Goal: Task Accomplishment & Management: Use online tool/utility

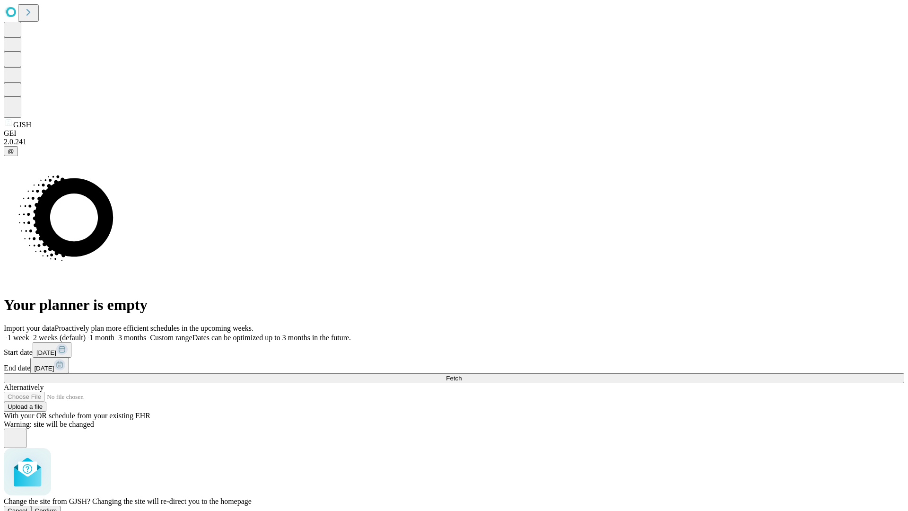
click at [57, 507] on span "Confirm" at bounding box center [46, 510] width 22 height 7
click at [114, 333] on label "1 month" at bounding box center [100, 337] width 29 height 8
click at [461, 374] on span "Fetch" at bounding box center [454, 377] width 16 height 7
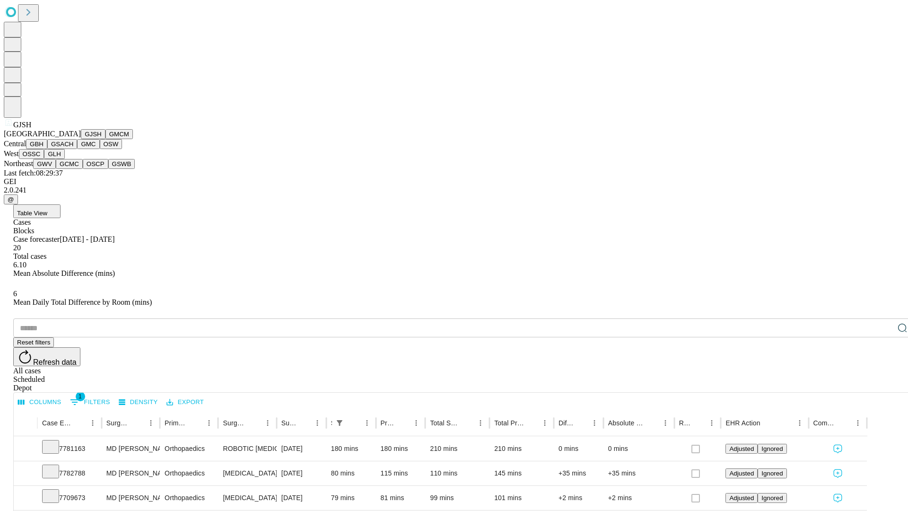
click at [105, 139] on button "GMCM" at bounding box center [118, 134] width 27 height 10
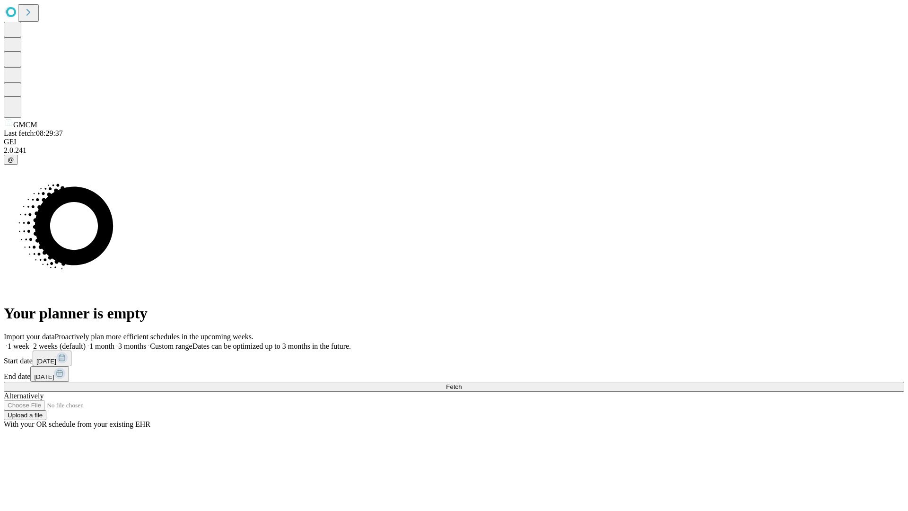
click at [114, 342] on label "1 month" at bounding box center [100, 346] width 29 height 8
click at [461, 383] on span "Fetch" at bounding box center [454, 386] width 16 height 7
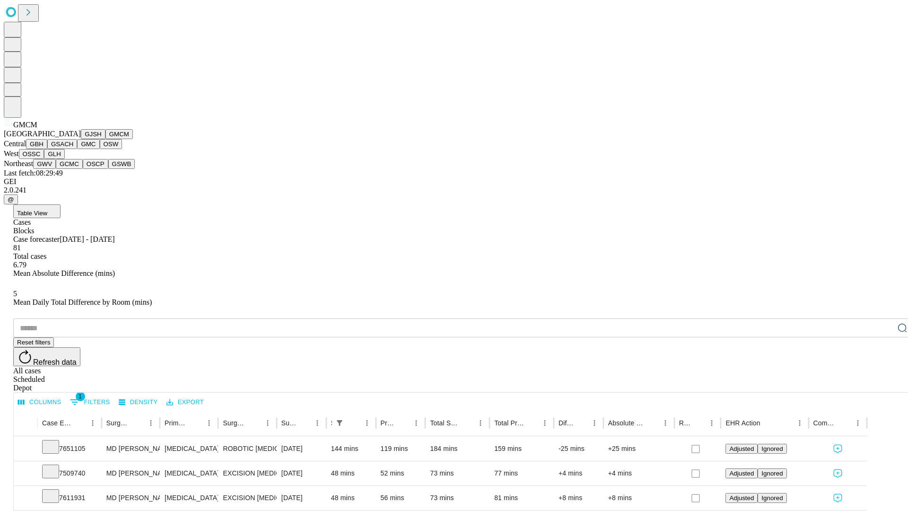
click at [47, 149] on button "GBH" at bounding box center [36, 144] width 21 height 10
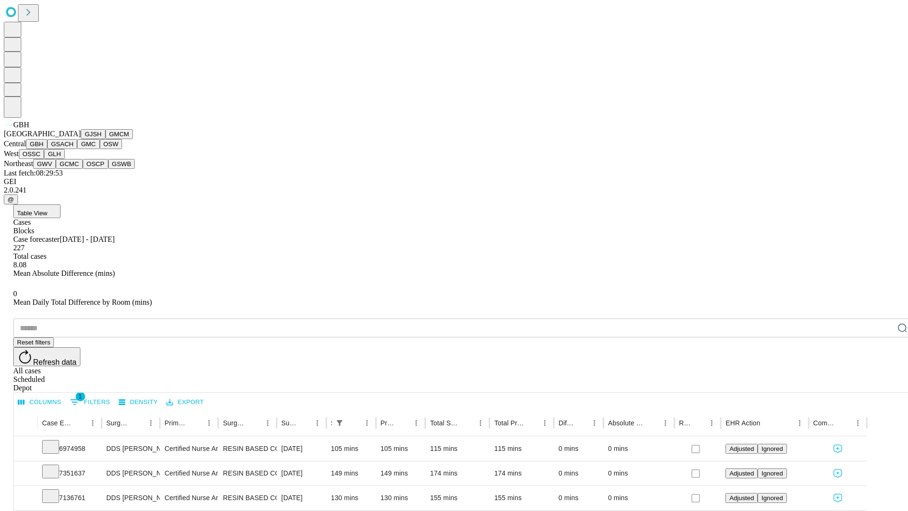
click at [73, 149] on button "GSACH" at bounding box center [62, 144] width 30 height 10
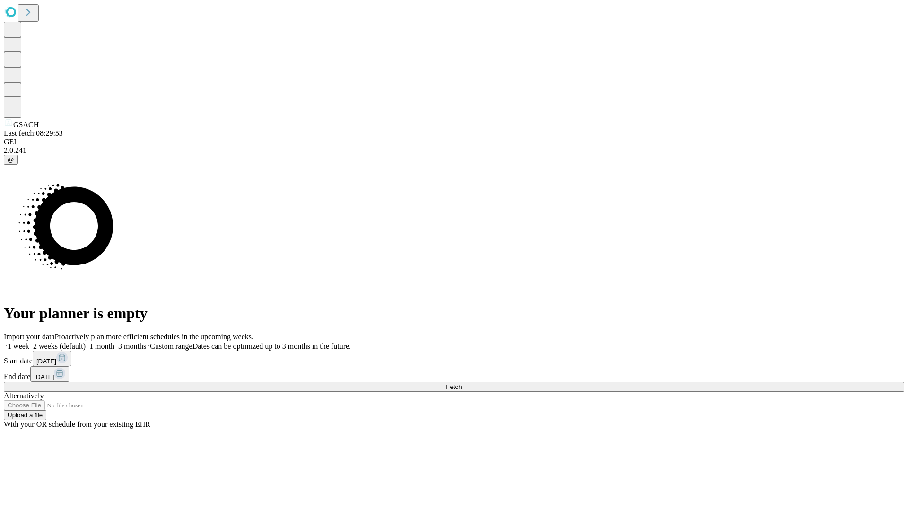
click at [114, 342] on label "1 month" at bounding box center [100, 346] width 29 height 8
click at [461, 383] on span "Fetch" at bounding box center [454, 386] width 16 height 7
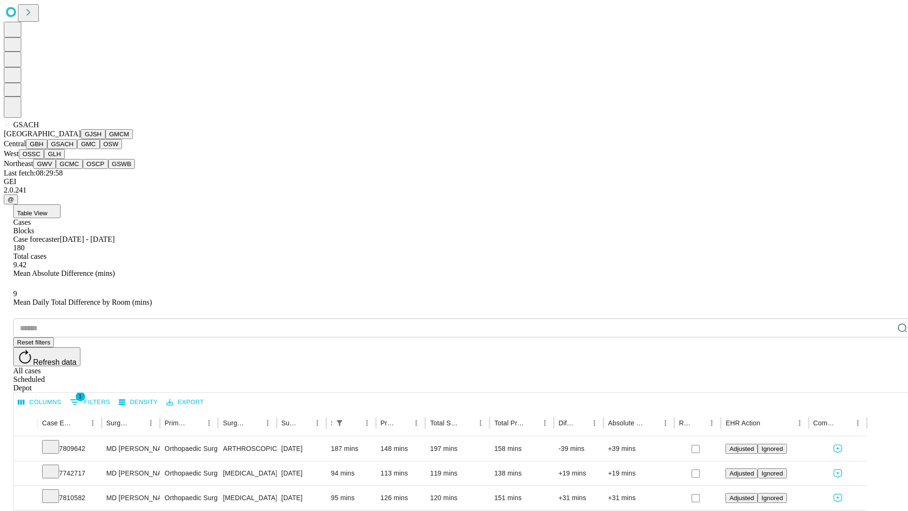
click at [77, 149] on button "GMC" at bounding box center [88, 144] width 22 height 10
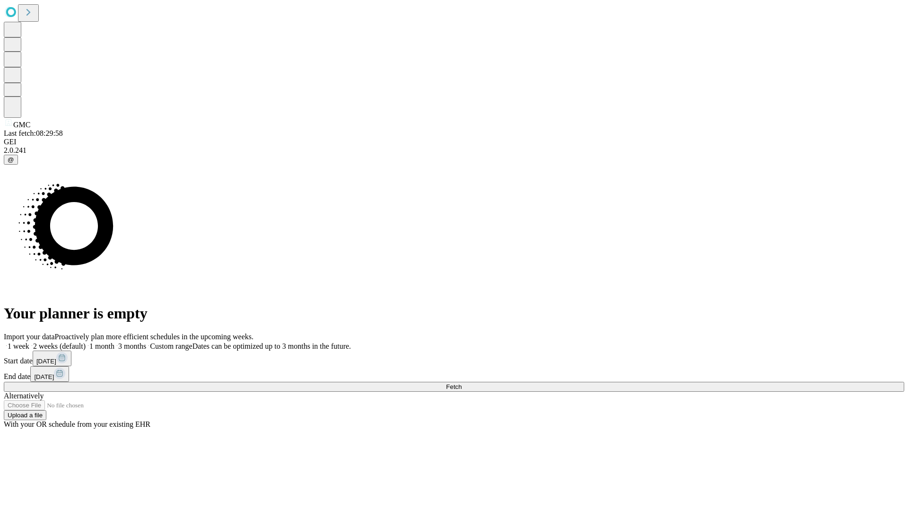
click at [114, 342] on label "1 month" at bounding box center [100, 346] width 29 height 8
click at [461, 383] on span "Fetch" at bounding box center [454, 386] width 16 height 7
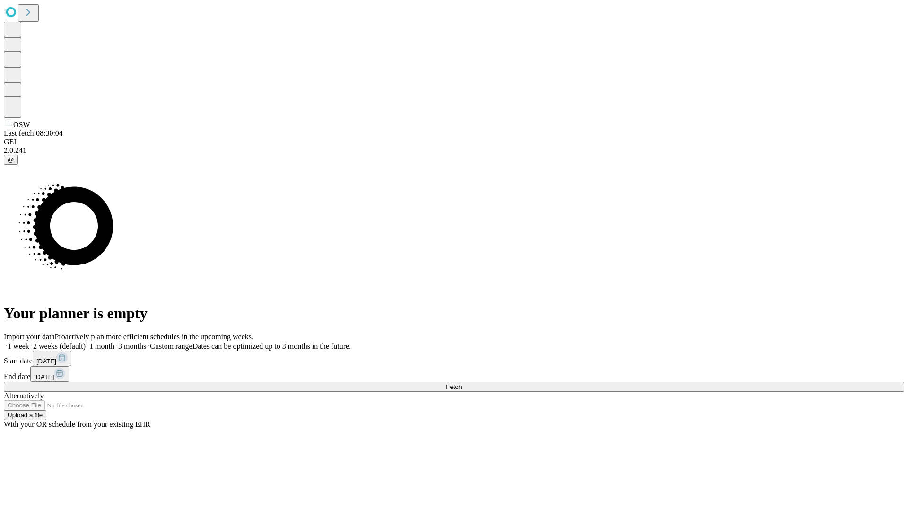
click at [114, 342] on label "1 month" at bounding box center [100, 346] width 29 height 8
click at [461, 383] on span "Fetch" at bounding box center [454, 386] width 16 height 7
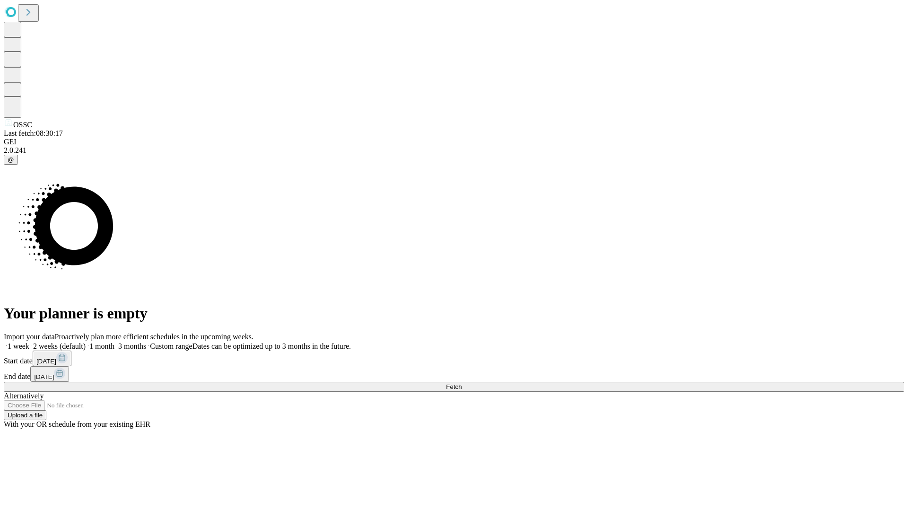
click at [114, 342] on label "1 month" at bounding box center [100, 346] width 29 height 8
click at [461, 383] on span "Fetch" at bounding box center [454, 386] width 16 height 7
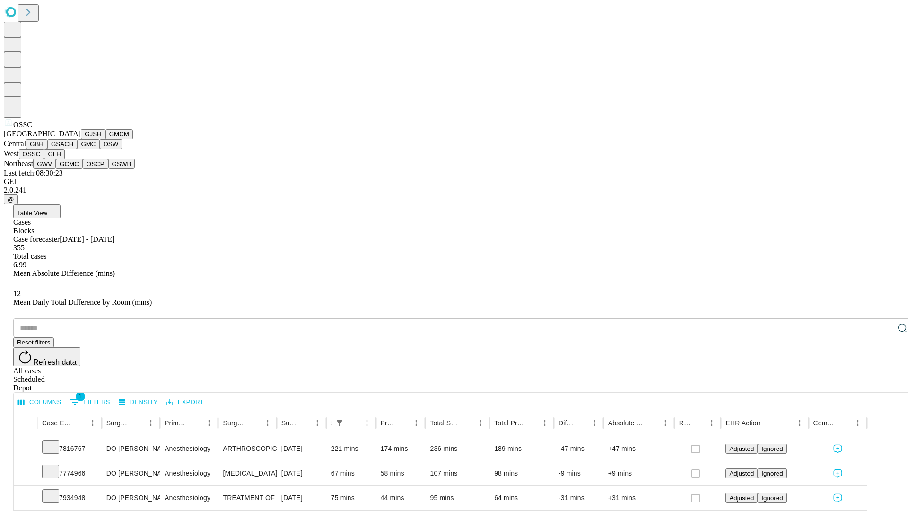
click at [64, 159] on button "GLH" at bounding box center [54, 154] width 20 height 10
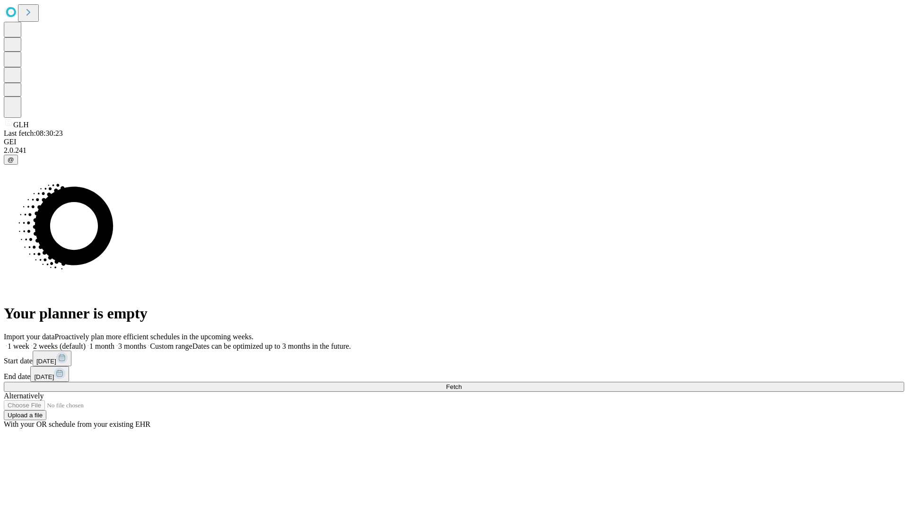
click at [114, 342] on label "1 month" at bounding box center [100, 346] width 29 height 8
click at [461, 383] on span "Fetch" at bounding box center [454, 386] width 16 height 7
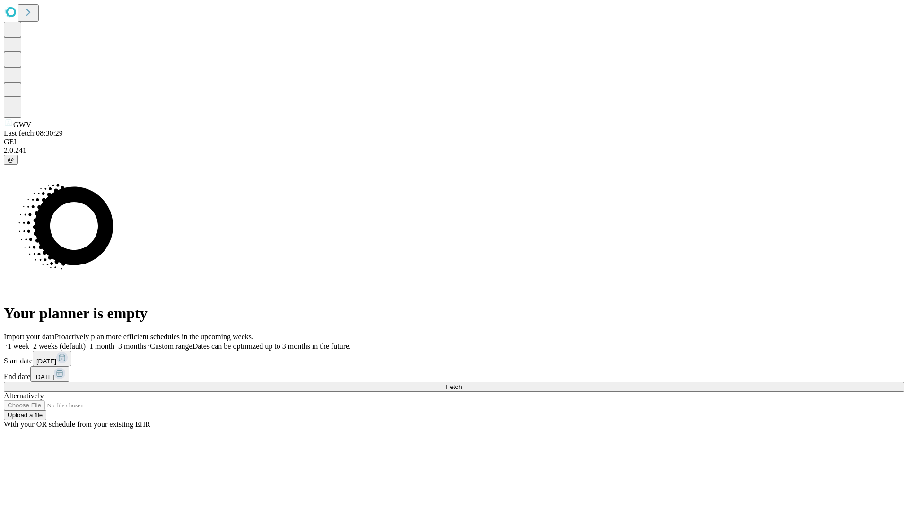
click at [114, 342] on label "1 month" at bounding box center [100, 346] width 29 height 8
click at [461, 383] on span "Fetch" at bounding box center [454, 386] width 16 height 7
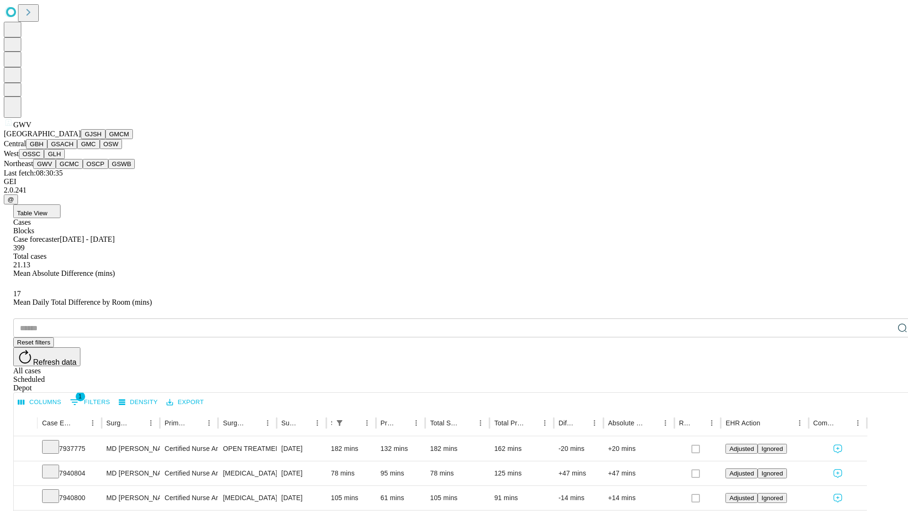
click at [73, 169] on button "GCMC" at bounding box center [69, 164] width 27 height 10
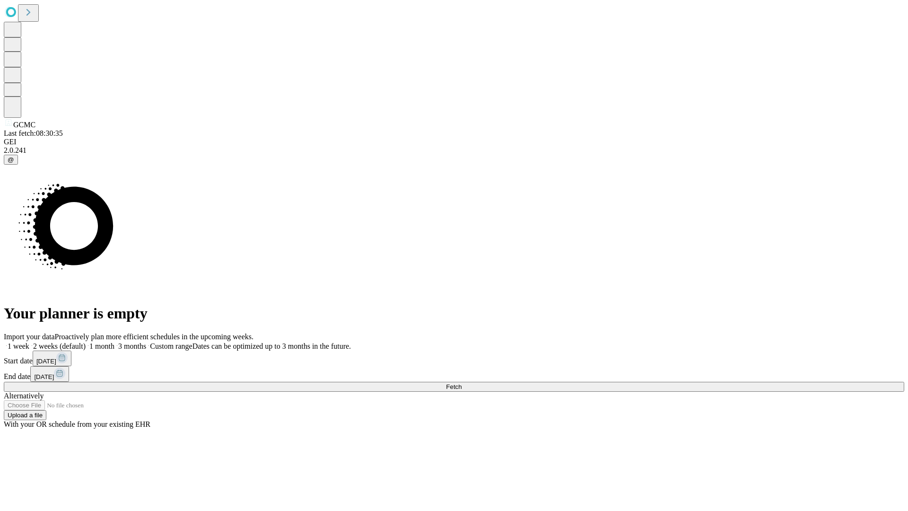
click at [114, 342] on label "1 month" at bounding box center [100, 346] width 29 height 8
click at [461, 383] on span "Fetch" at bounding box center [454, 386] width 16 height 7
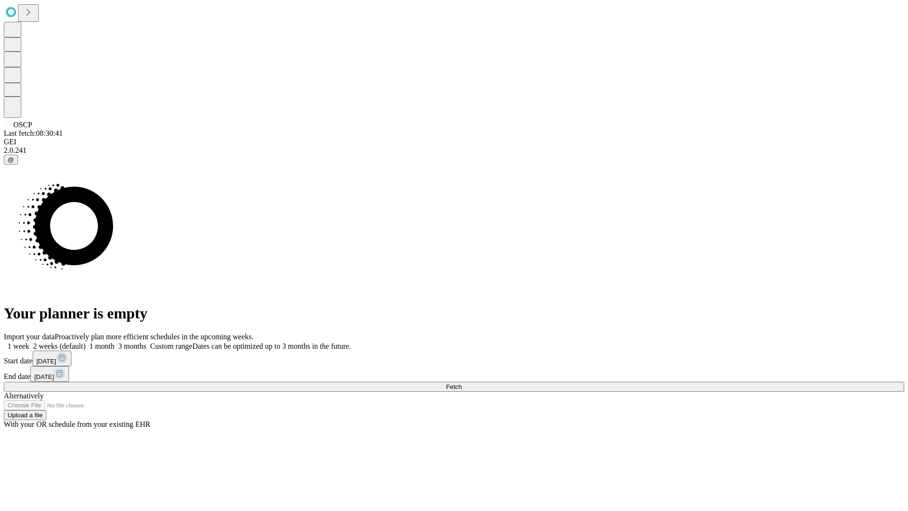
click at [461, 383] on span "Fetch" at bounding box center [454, 386] width 16 height 7
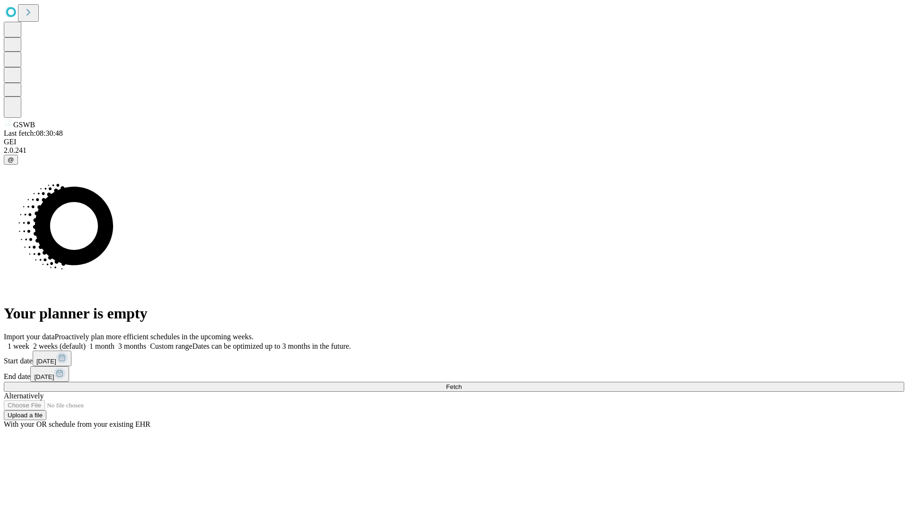
click at [461, 383] on span "Fetch" at bounding box center [454, 386] width 16 height 7
